Goal: Task Accomplishment & Management: Complete application form

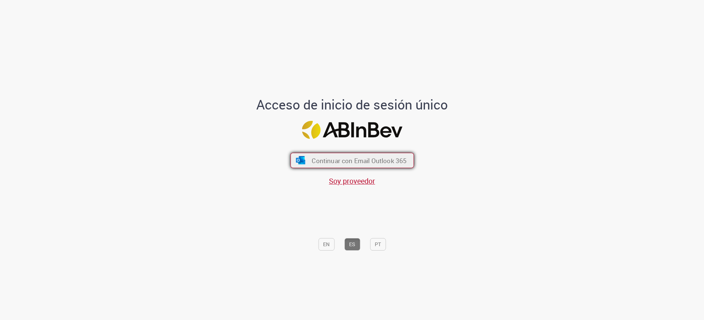
click at [384, 158] on span "Continuar con Email Outlook 365" at bounding box center [359, 160] width 95 height 8
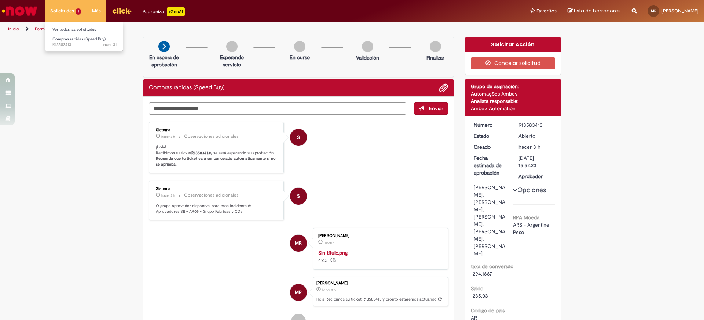
click at [69, 12] on li "Solicitudes 1 Ver todas las solicitudes Compras rápidas (Speed Buy) hacer 3 h h…" at bounding box center [66, 11] width 42 height 22
click at [73, 39] on span "Compras rápidas (Speed Buy)" at bounding box center [78, 39] width 53 height 6
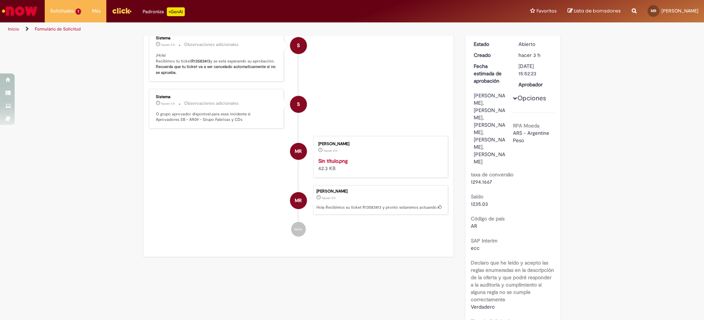
click at [513, 99] on span "Opciones para R13583413" at bounding box center [515, 98] width 4 height 4
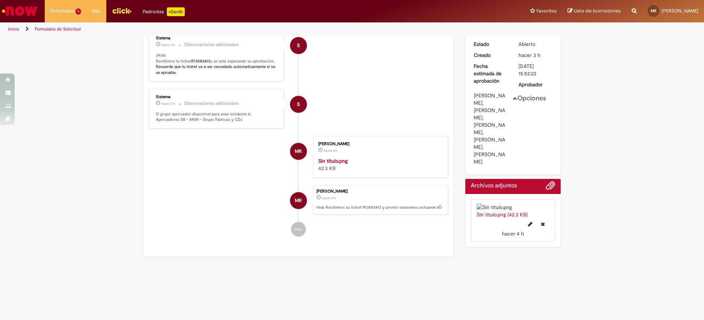
click at [513, 99] on span "Opciones para R13583413" at bounding box center [515, 98] width 4 height 4
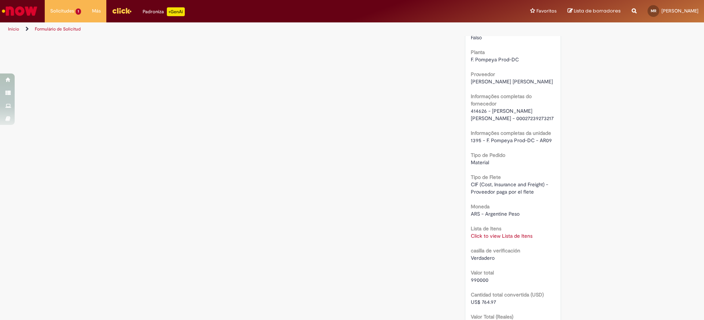
scroll to position [642, 0]
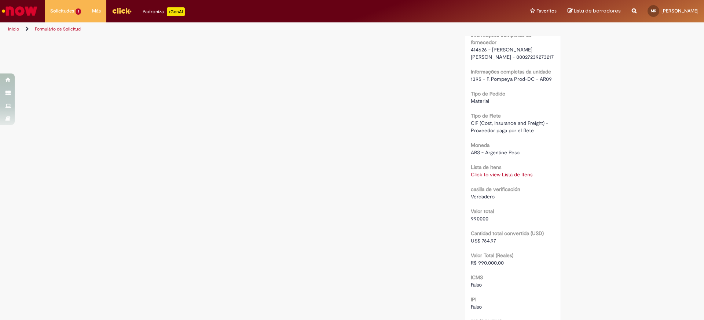
click at [522, 171] on link "Click to view Lista de Itens" at bounding box center [502, 174] width 62 height 7
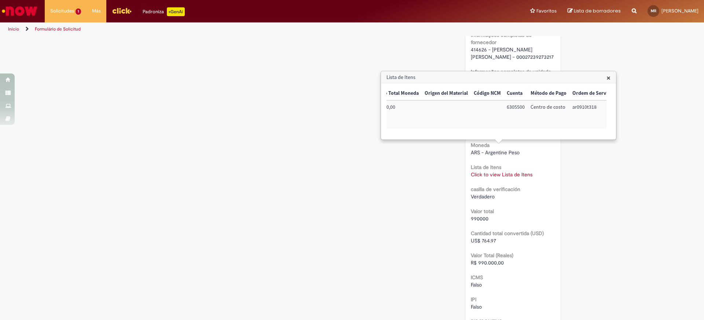
scroll to position [0, 277]
click at [608, 77] on span "×" at bounding box center [609, 78] width 4 height 10
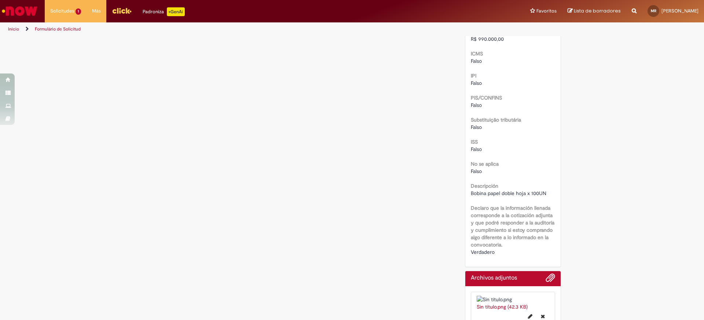
scroll to position [804, 0]
